Goal: Task Accomplishment & Management: Complete application form

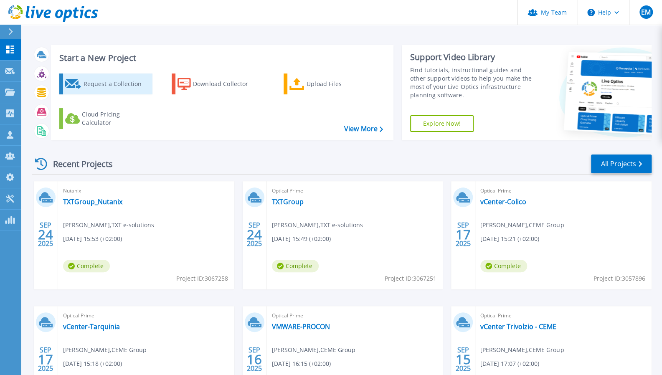
click at [105, 86] on div "Request a Collection" at bounding box center [116, 84] width 67 height 17
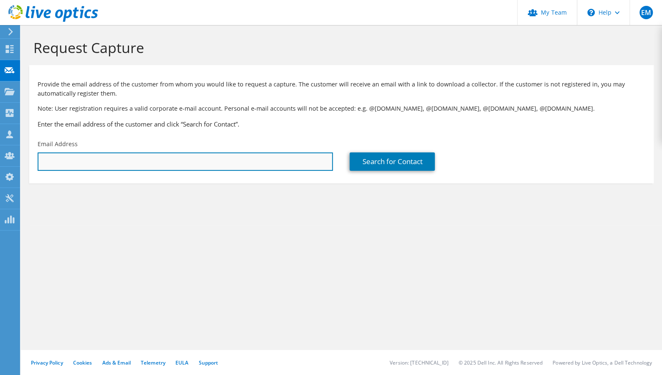
click at [73, 160] on input "text" at bounding box center [185, 161] width 295 height 18
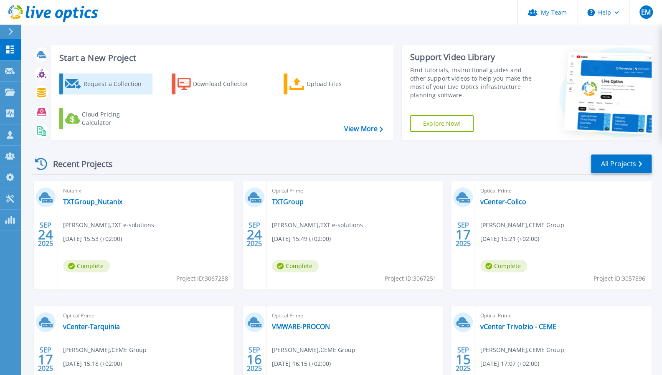
click at [98, 80] on div "Request a Collection" at bounding box center [116, 84] width 67 height 17
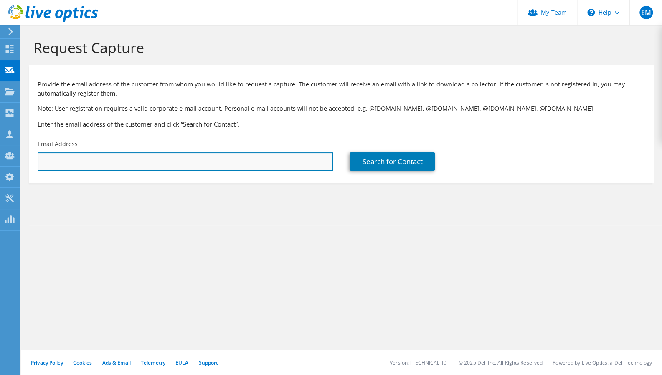
click at [98, 159] on input "text" at bounding box center [185, 161] width 295 height 18
click at [105, 161] on input "text" at bounding box center [185, 161] width 295 height 18
paste input "[EMAIL_ADDRESS][DOMAIN_NAME]"
type input "[EMAIL_ADDRESS][DOMAIN_NAME]"
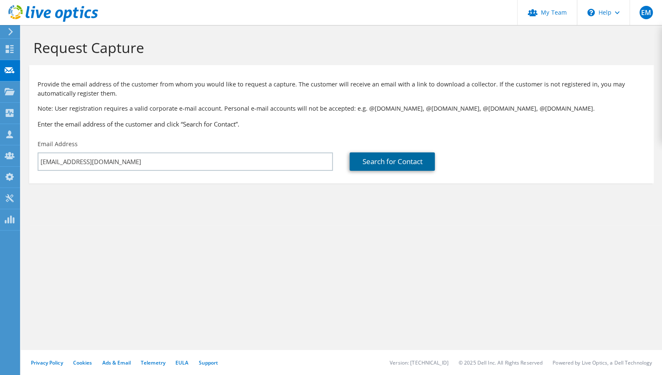
click at [390, 165] on link "Search for Contact" at bounding box center [391, 161] width 85 height 18
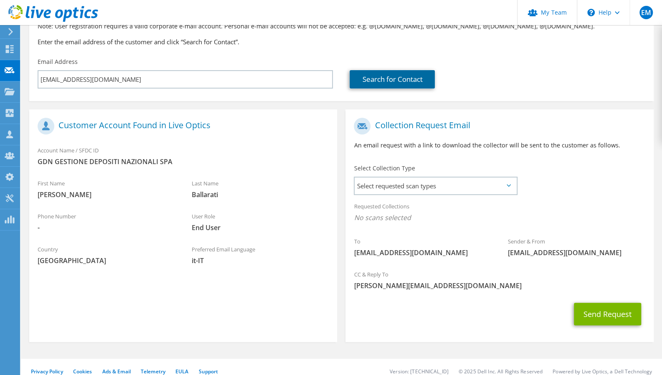
scroll to position [83, 0]
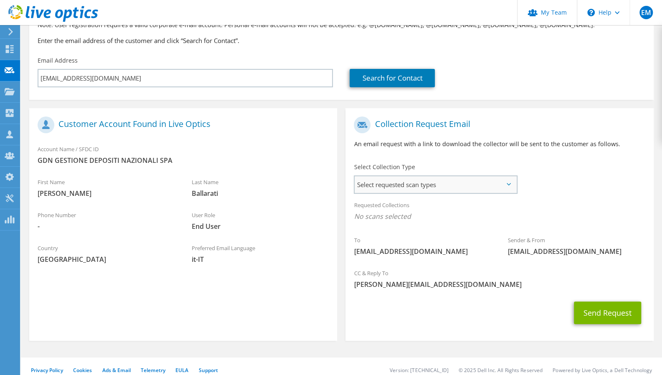
click at [402, 187] on span "Select requested scan types" at bounding box center [434, 184] width 161 height 17
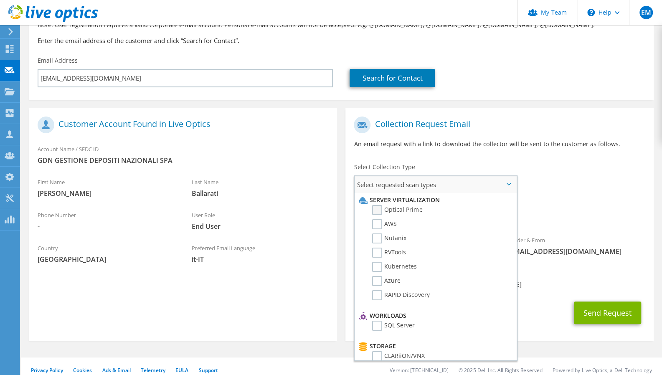
click at [379, 212] on label "Optical Prime" at bounding box center [397, 210] width 50 height 10
click at [0, 0] on input "Optical Prime" at bounding box center [0, 0] width 0 height 0
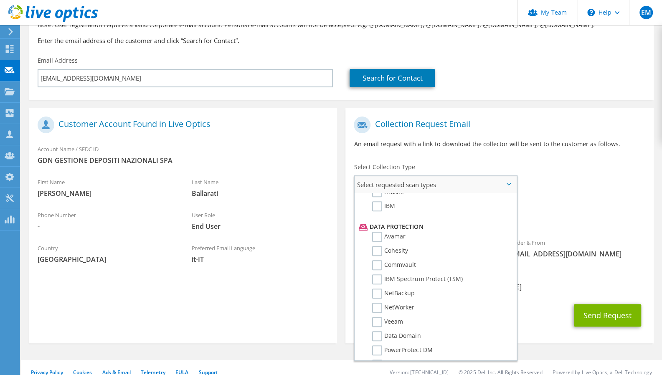
scroll to position [334, 0]
click at [379, 323] on label "Veeam" at bounding box center [387, 322] width 31 height 10
click at [0, 0] on input "Veeam" at bounding box center [0, 0] width 0 height 0
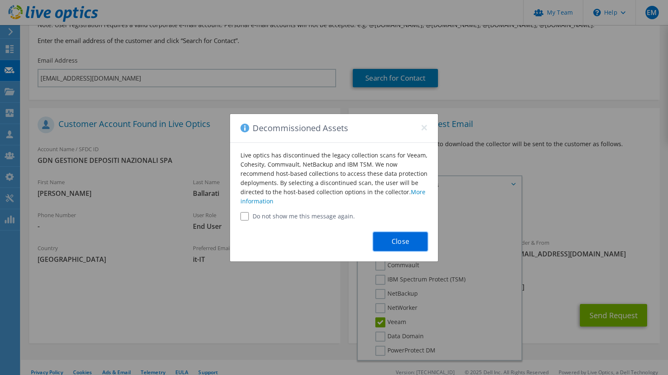
click at [388, 240] on button "Close" at bounding box center [400, 241] width 54 height 19
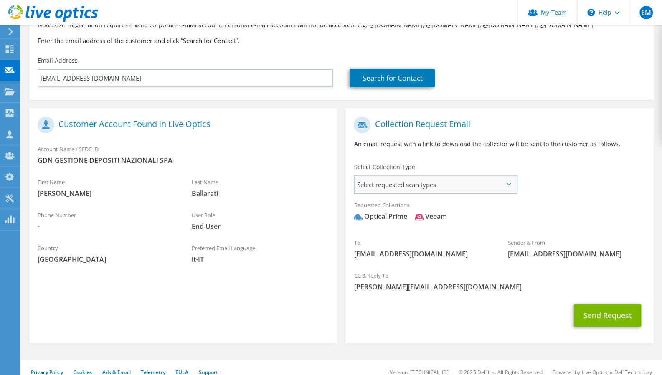
click at [377, 184] on span "Select requested scan types" at bounding box center [434, 184] width 161 height 17
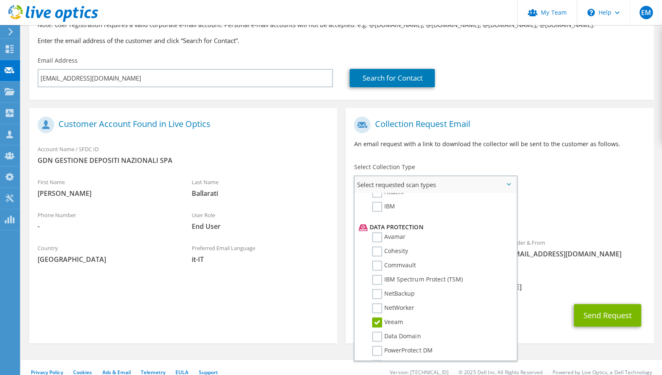
click at [377, 323] on label "Veeam" at bounding box center [387, 322] width 31 height 10
click at [0, 0] on input "Veeam" at bounding box center [0, 0] width 0 height 0
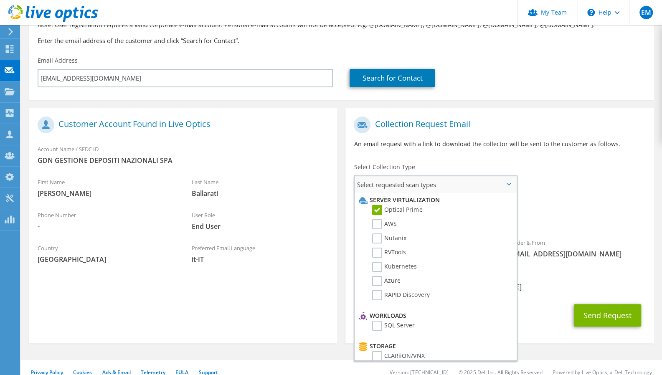
scroll to position [0, 0]
click at [577, 222] on span "Optical Prime" at bounding box center [499, 219] width 291 height 14
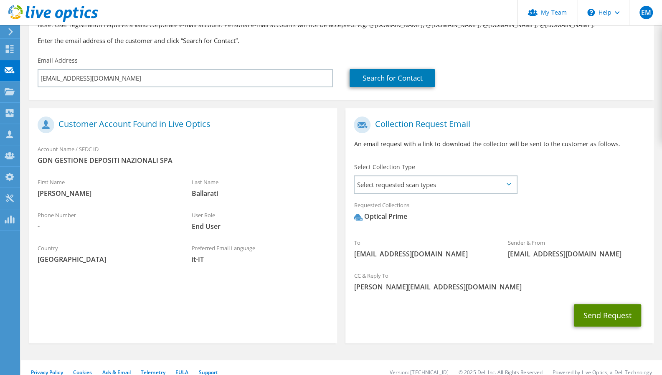
click at [612, 319] on button "Send Request" at bounding box center [606, 315] width 67 height 23
